Goal: Complete application form

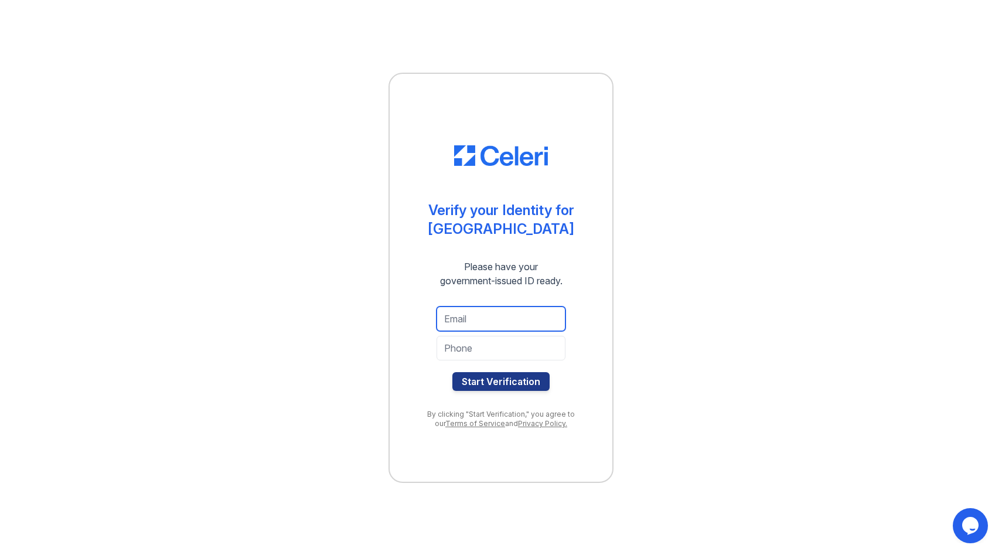
click at [506, 330] on input "email" at bounding box center [501, 319] width 129 height 25
type input "gkary101@gmail.com"
click at [488, 350] on input "tel" at bounding box center [501, 348] width 129 height 25
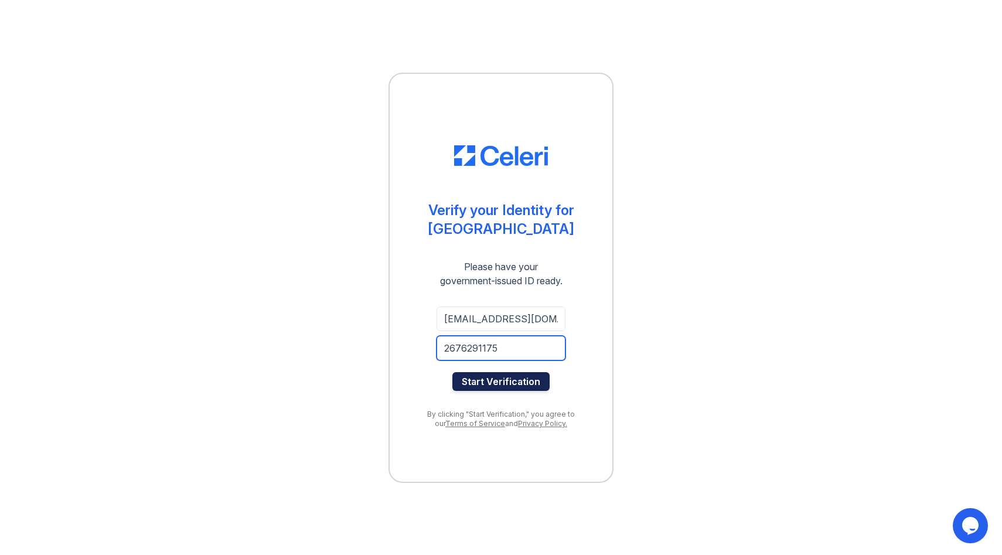
type input "2676291175"
click at [509, 381] on button "Start Verification" at bounding box center [500, 381] width 97 height 19
